Goal: Task Accomplishment & Management: Use online tool/utility

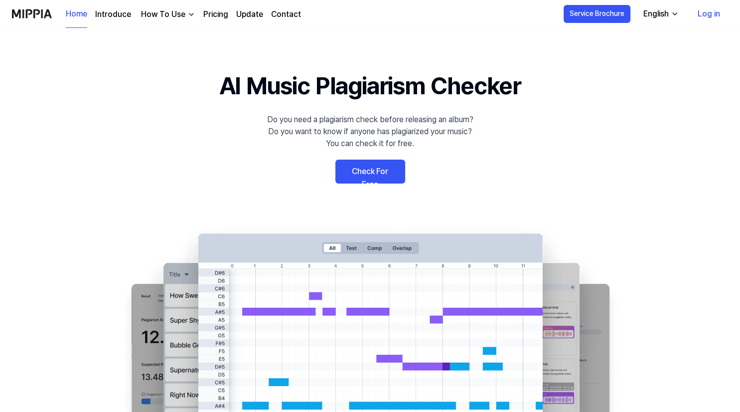
click at [379, 179] on link "Check For Free" at bounding box center [370, 172] width 70 height 24
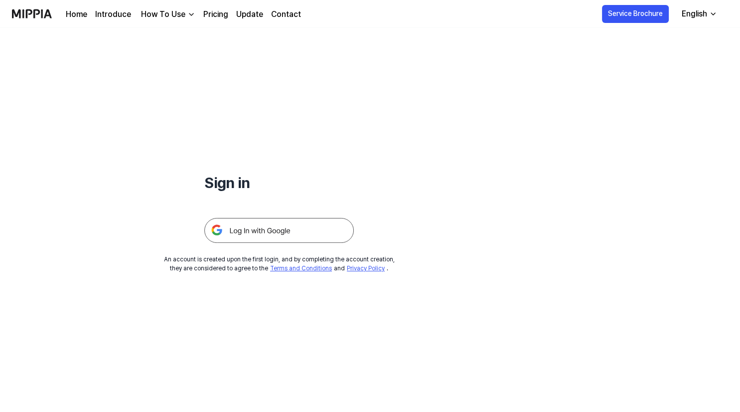
click at [312, 234] on img at bounding box center [279, 230] width 150 height 25
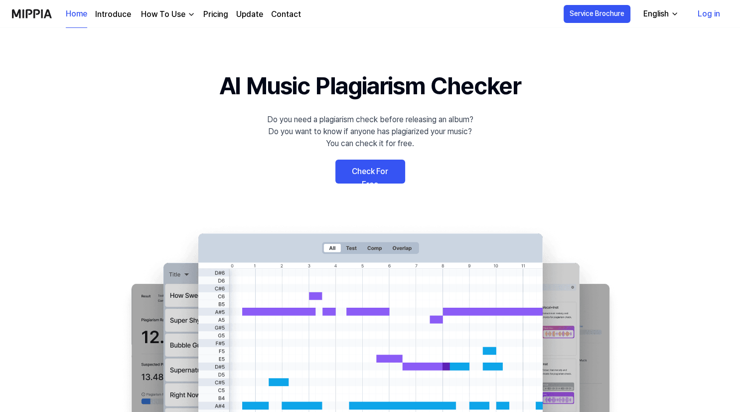
click at [347, 172] on link "Check For Free" at bounding box center [370, 172] width 70 height 24
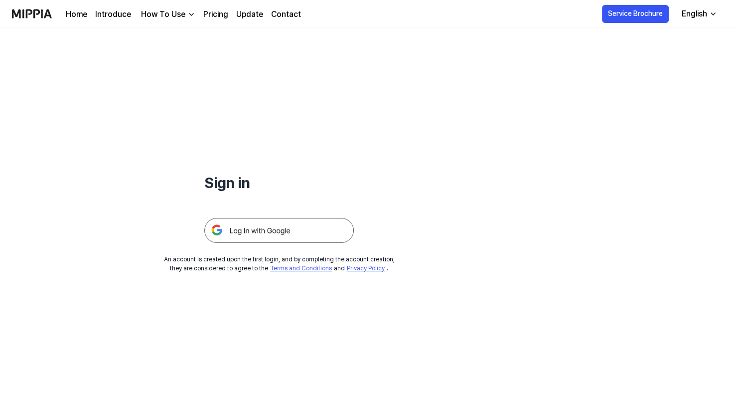
click at [288, 242] on img at bounding box center [279, 230] width 150 height 25
click at [290, 237] on img at bounding box center [279, 230] width 150 height 25
click at [251, 228] on img at bounding box center [279, 230] width 150 height 25
